Goal: Task Accomplishment & Management: Use online tool/utility

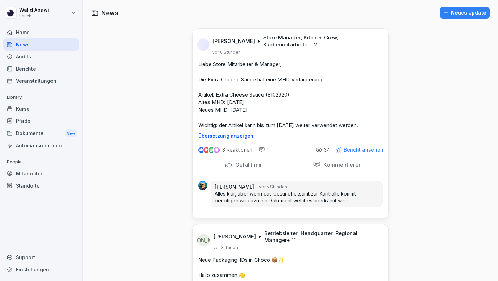
click at [26, 67] on div "Berichte" at bounding box center [40, 69] width 75 height 12
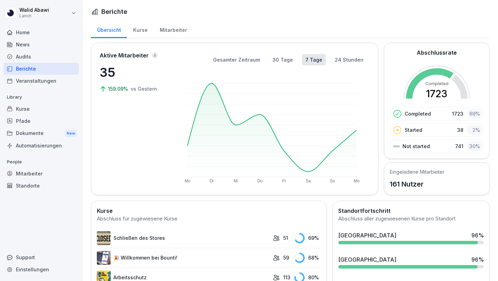
click at [24, 57] on div "Audits" at bounding box center [40, 57] width 75 height 12
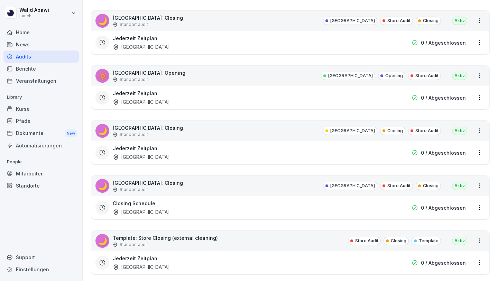
scroll to position [863, 0]
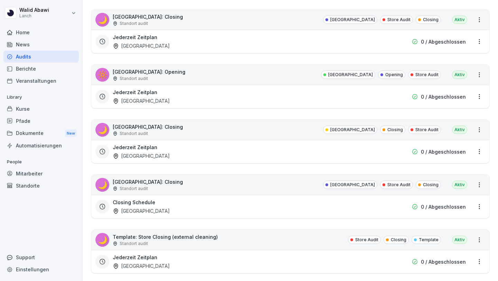
click at [477, 206] on html "[PERSON_NAME] Lanch Home News Audits Berichte Veranstaltungen Library Kurse Pfa…" at bounding box center [249, 140] width 498 height 281
click at [0, 0] on link "Berichte ansehen" at bounding box center [0, 0] width 0 height 0
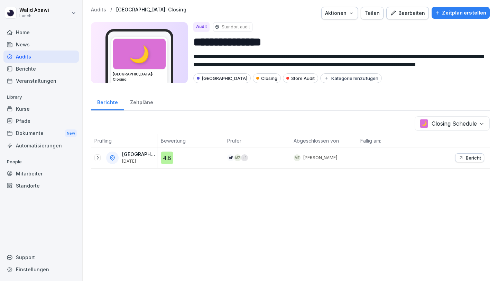
click at [463, 157] on icon "button" at bounding box center [462, 158] width 6 height 6
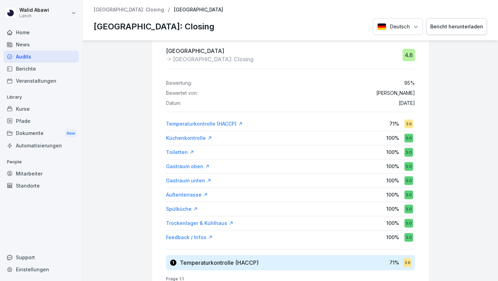
scroll to position [15, 0]
click at [188, 138] on div "Küchenkontrolle" at bounding box center [189, 138] width 46 height 7
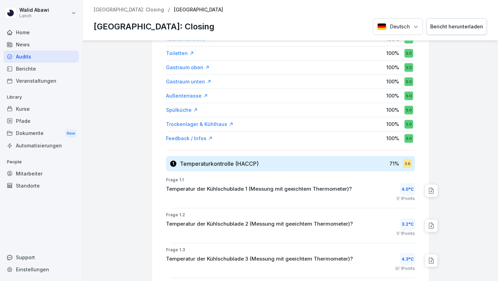
scroll to position [70, 0]
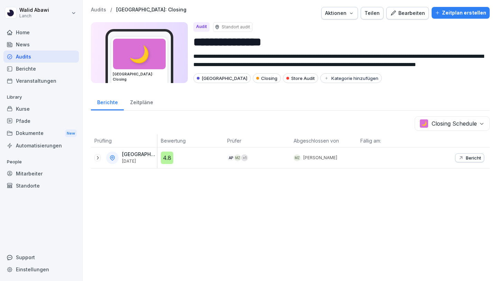
click at [97, 157] on icon at bounding box center [98, 158] width 6 height 6
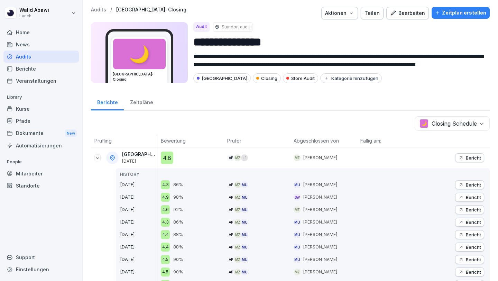
click at [98, 160] on icon at bounding box center [98, 158] width 6 height 6
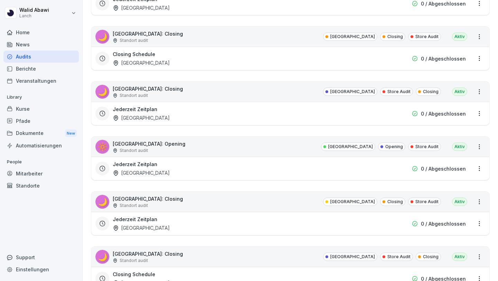
scroll to position [802, 0]
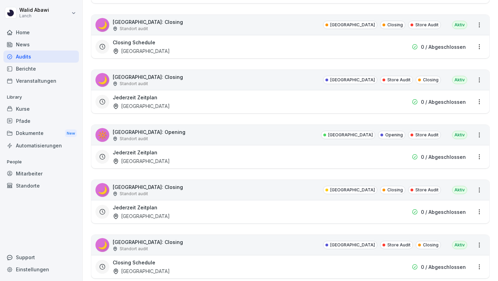
click at [480, 210] on html "[PERSON_NAME] Lanch Home News Audits Berichte Veranstaltungen Library Kurse Pfa…" at bounding box center [249, 140] width 498 height 281
click at [481, 191] on html "[PERSON_NAME] Lanch Home News Audits Berichte Veranstaltungen Library Kurse Pfa…" at bounding box center [249, 140] width 498 height 281
click at [469, 206] on div "Alle Berichte ansehen" at bounding box center [452, 202] width 66 height 11
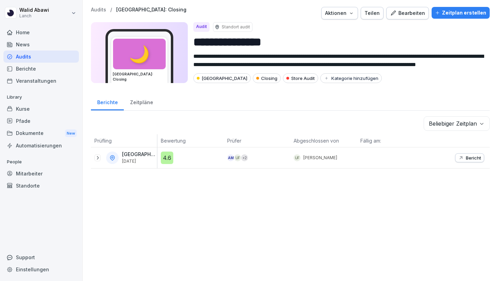
click at [96, 157] on icon at bounding box center [98, 158] width 6 height 6
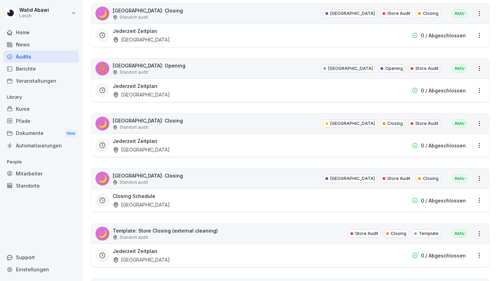
scroll to position [869, 0]
click at [480, 179] on html "[PERSON_NAME] Lanch Home News Audits Berichte Veranstaltungen Library Kurse Pfa…" at bounding box center [249, 140] width 498 height 281
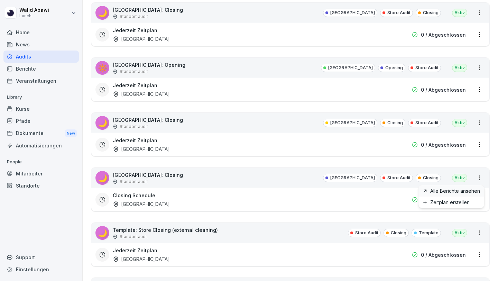
click at [0, 0] on link "Alle Berichte ansehen" at bounding box center [0, 0] width 0 height 0
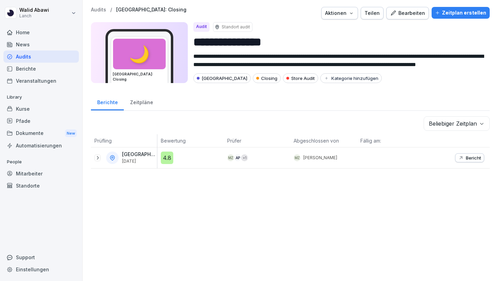
click at [97, 160] on icon at bounding box center [98, 158] width 6 height 6
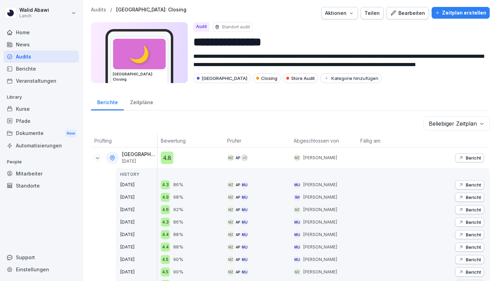
click at [99, 156] on icon at bounding box center [98, 158] width 6 height 6
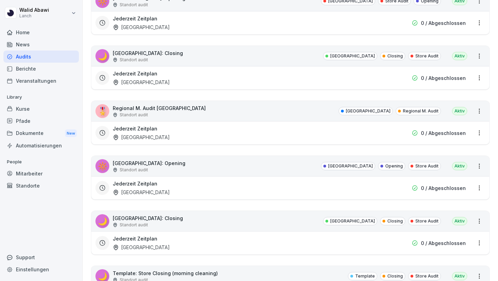
scroll to position [1157, 0]
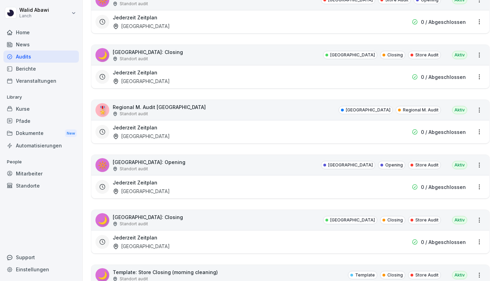
click at [481, 166] on html "[PERSON_NAME] Lanch Home News Audits Berichte Veranstaltungen Library Kurse Pfa…" at bounding box center [249, 140] width 498 height 281
click at [0, 0] on link "Alle Berichte ansehen" at bounding box center [0, 0] width 0 height 0
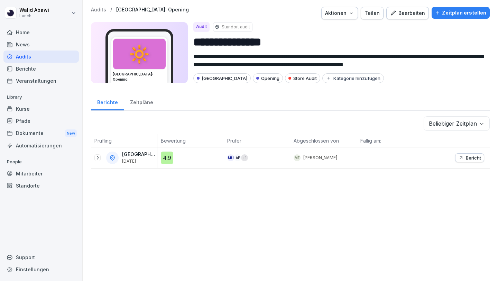
click at [96, 159] on icon at bounding box center [98, 158] width 6 height 6
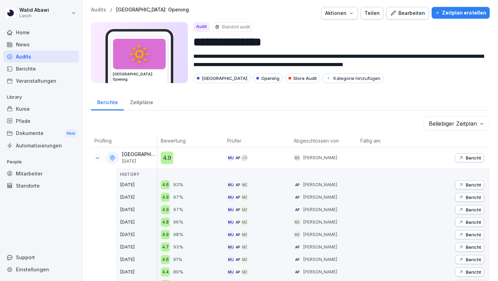
click at [463, 185] on icon "button" at bounding box center [462, 185] width 6 height 6
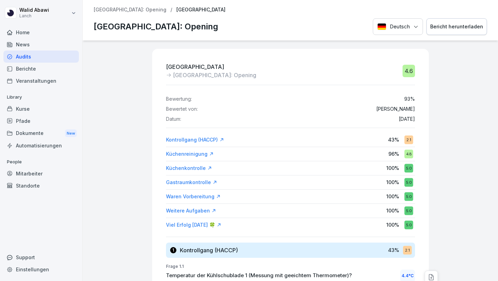
click at [184, 155] on div "Küchenreinigung" at bounding box center [190, 154] width 48 height 7
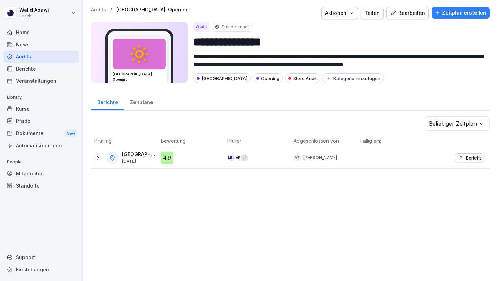
click at [98, 155] on icon at bounding box center [98, 158] width 6 height 6
